Goal: Task Accomplishment & Management: Manage account settings

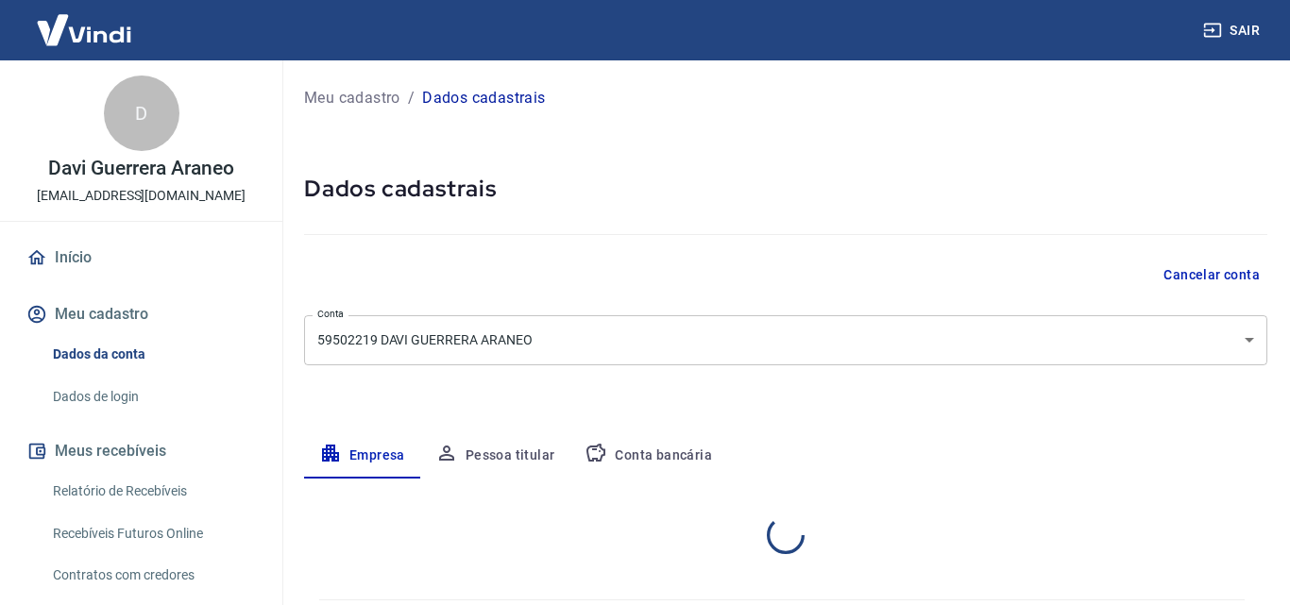
select select "SP"
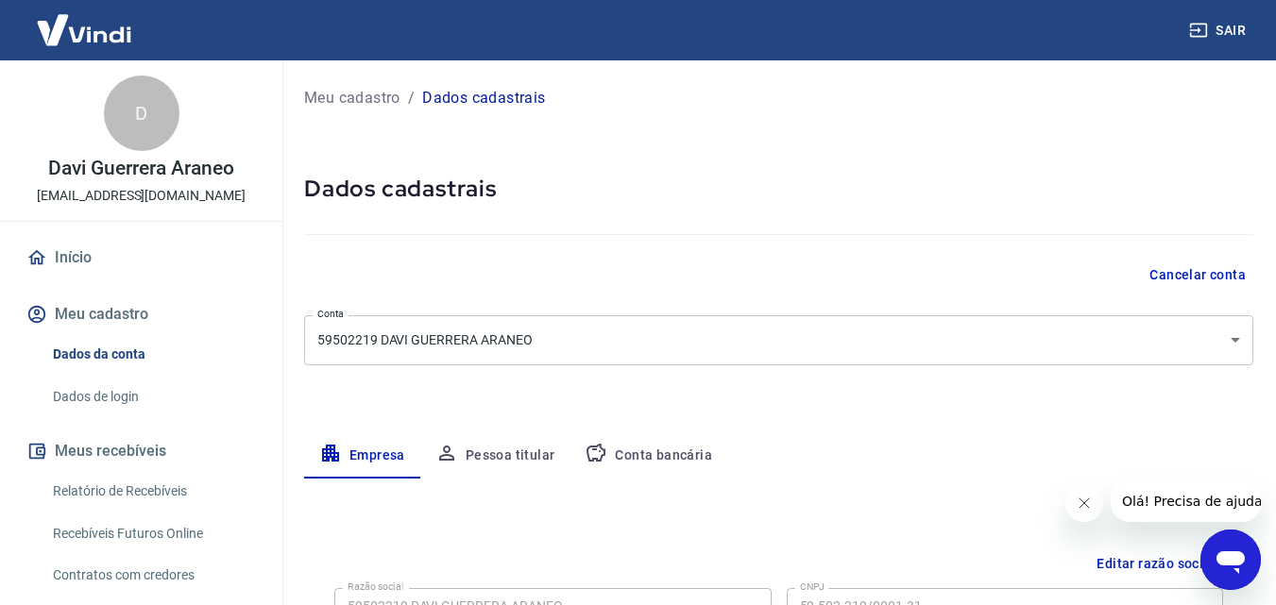
scroll to position [94, 0]
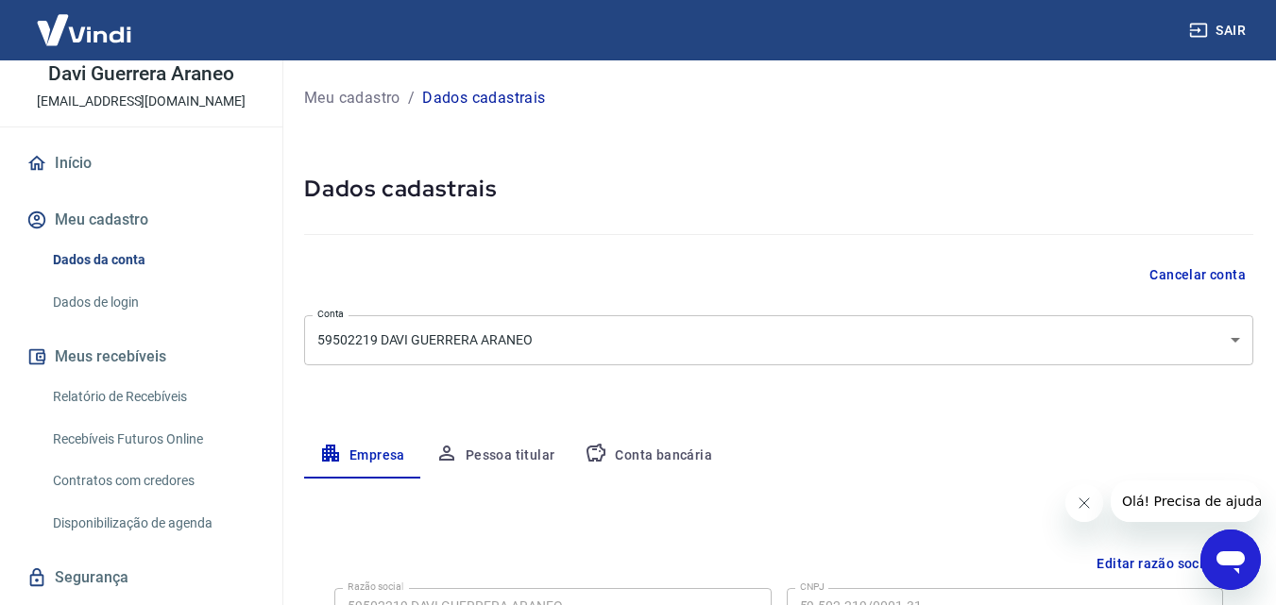
click at [161, 397] on link "Relatório de Recebíveis" at bounding box center [152, 397] width 214 height 39
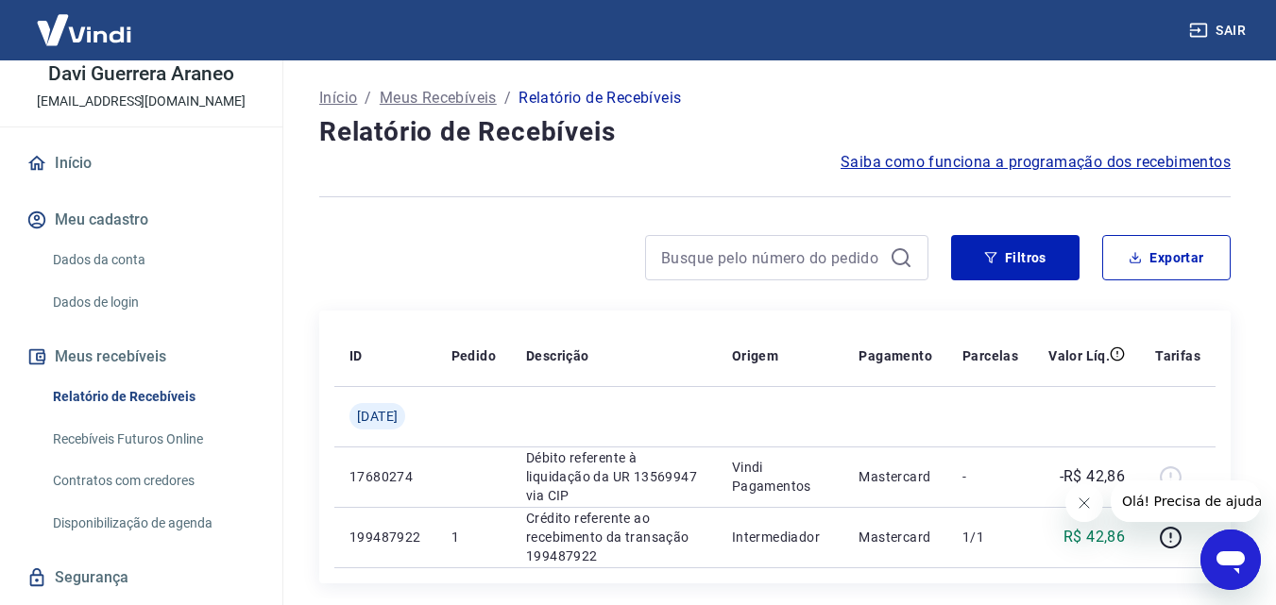
click at [89, 158] on link "Início" at bounding box center [141, 164] width 237 height 42
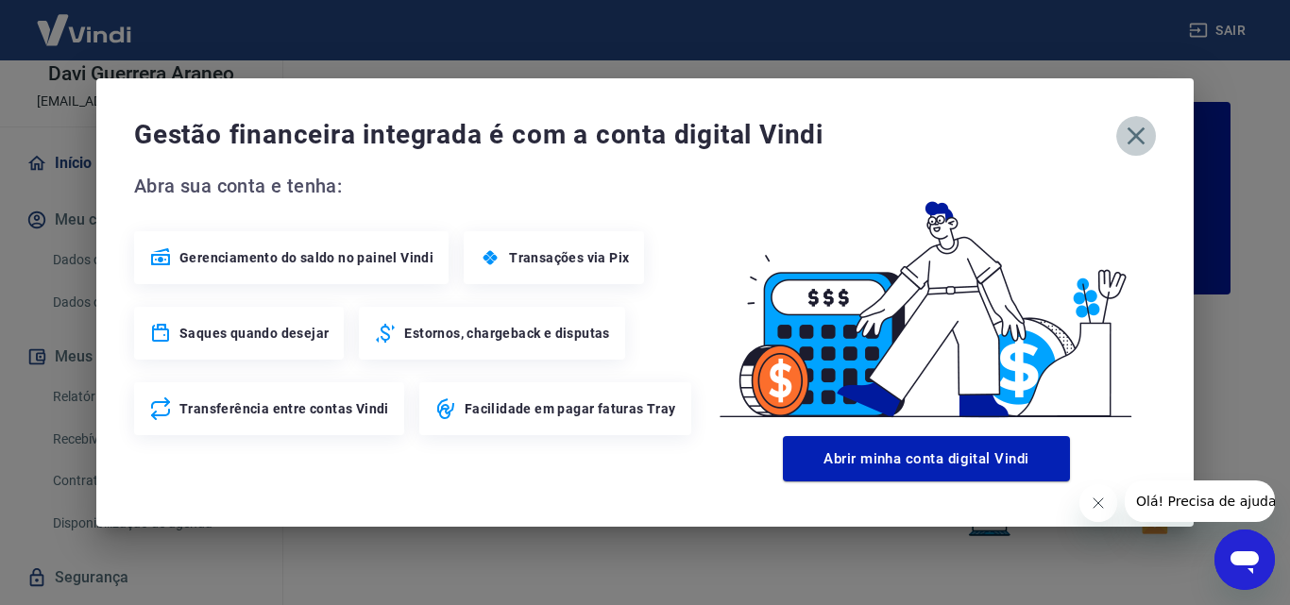
click at [1132, 137] on icon "button" at bounding box center [1136, 136] width 30 height 30
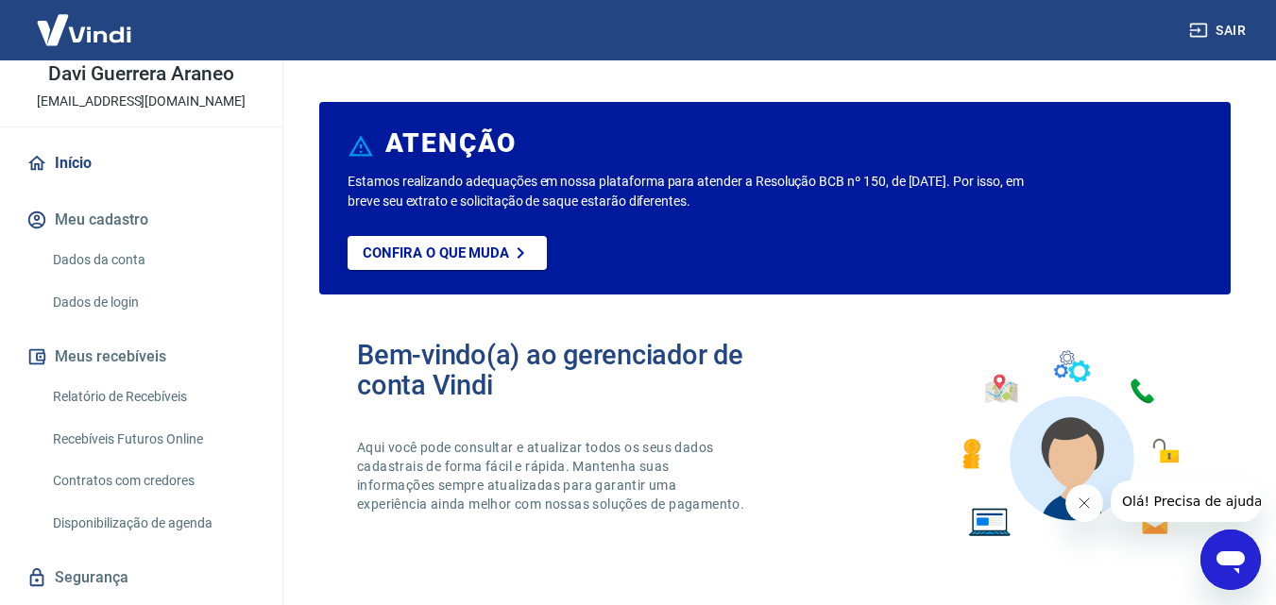
click at [83, 161] on link "Início" at bounding box center [141, 164] width 237 height 42
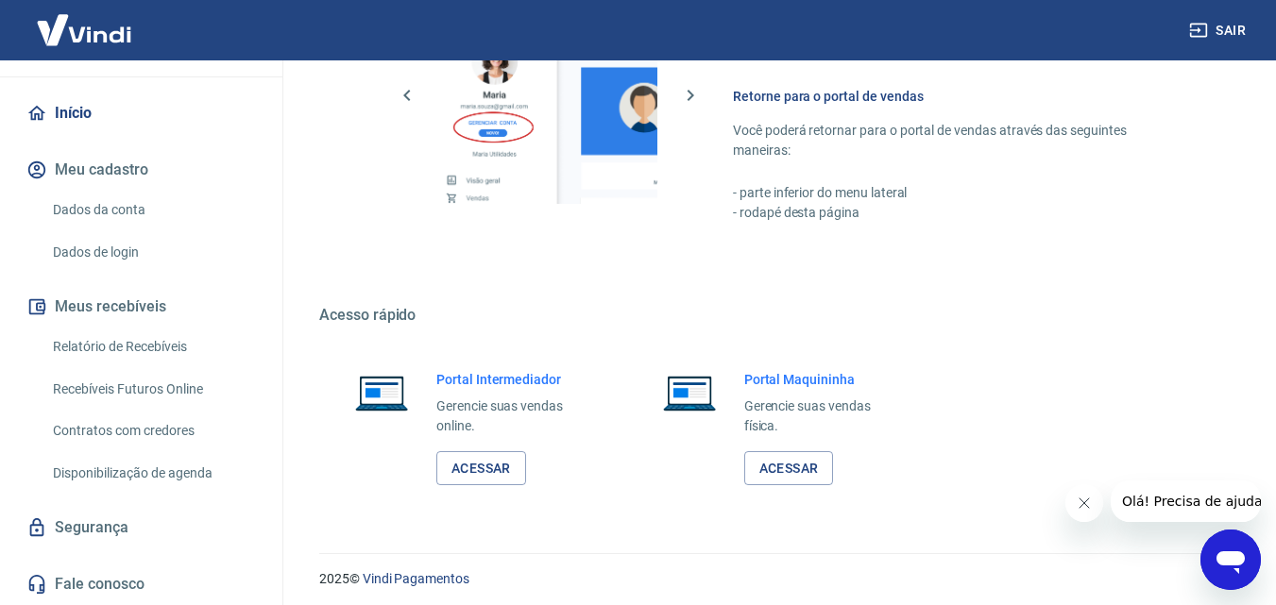
scroll to position [1140, 0]
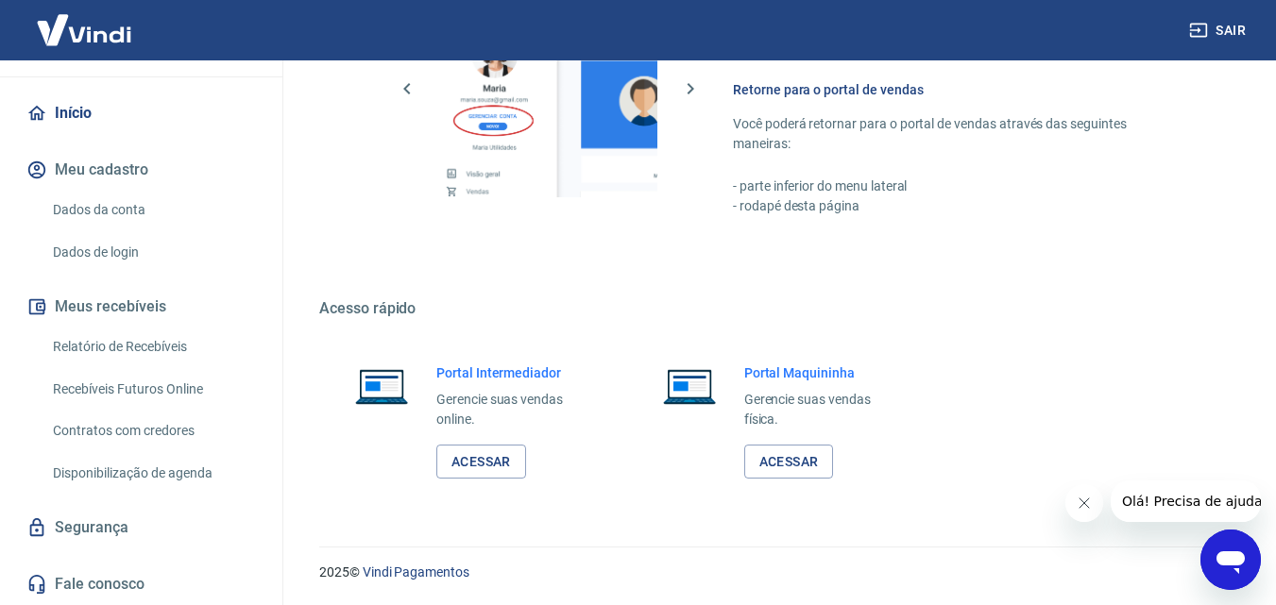
click at [140, 393] on link "Recebíveis Futuros Online" at bounding box center [152, 389] width 214 height 39
